Goal: Navigation & Orientation: Go to known website

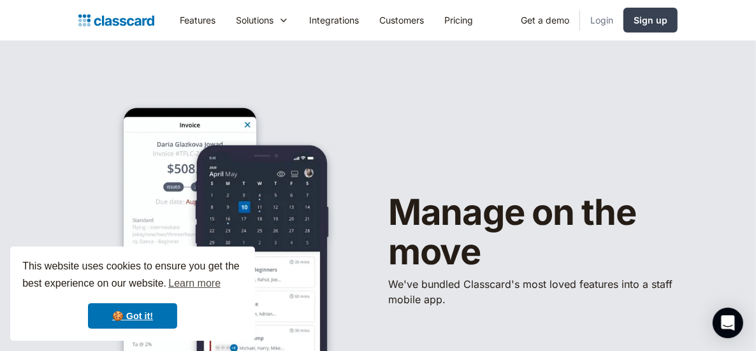
click at [601, 22] on link "Login" at bounding box center [601, 20] width 43 height 29
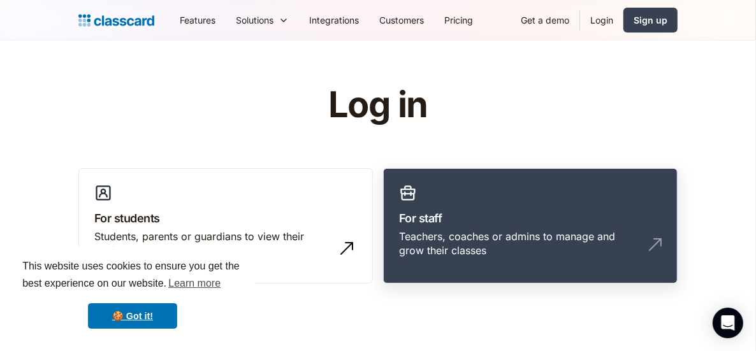
click at [508, 221] on h3 "For staff" at bounding box center [530, 218] width 263 height 17
